Goal: Check status

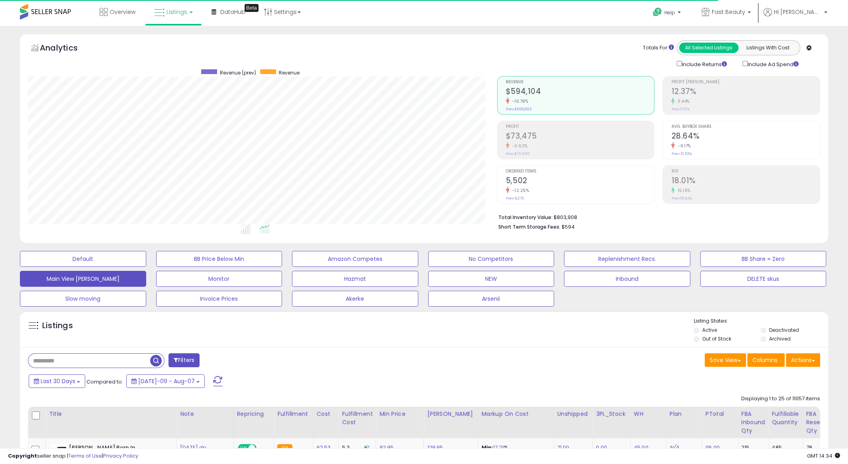
scroll to position [163, 469]
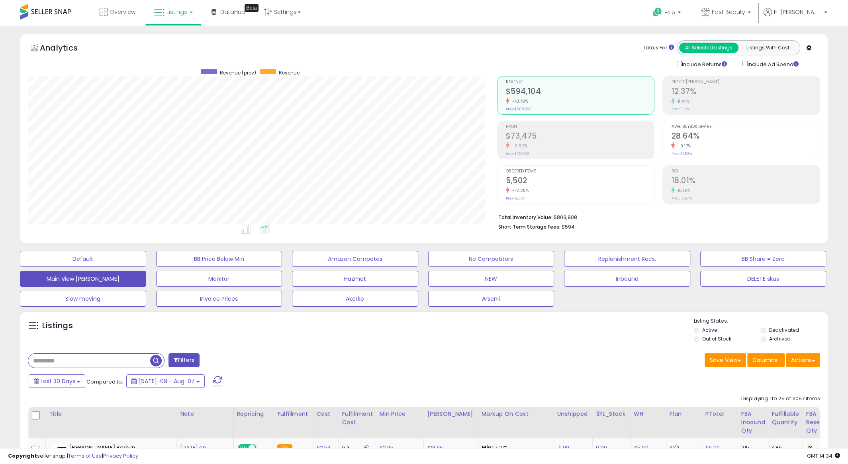
click at [436, 460] on div "Copyright seller snap | Terms of Use | Privacy Policy GMT 14:34 Authorization r…" at bounding box center [424, 456] width 848 height 16
click at [529, 340] on div "Listings" at bounding box center [424, 330] width 808 height 27
click at [576, 132] on h2 "$73,475" at bounding box center [580, 136] width 148 height 11
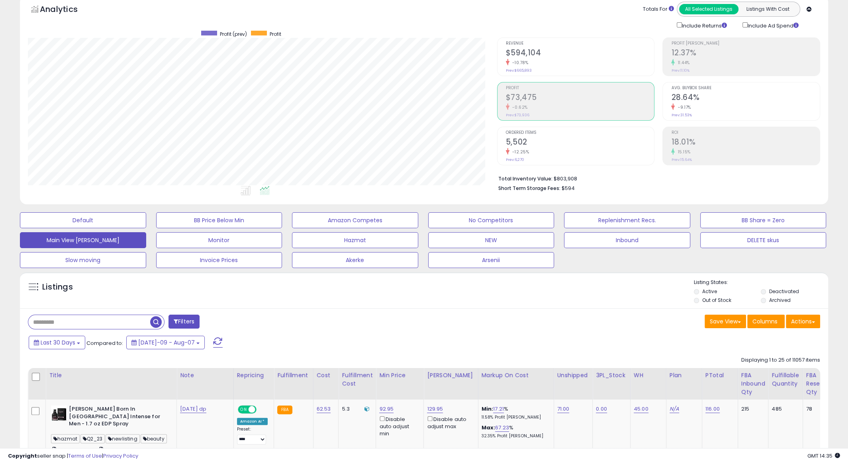
scroll to position [0, 0]
